Goal: Navigation & Orientation: Find specific page/section

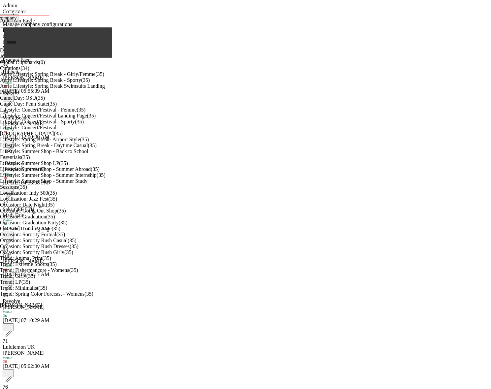
click at [263, 27] on div "Manage company configurations" at bounding box center [246, 24] width 486 height 6
